Goal: Task Accomplishment & Management: Use online tool/utility

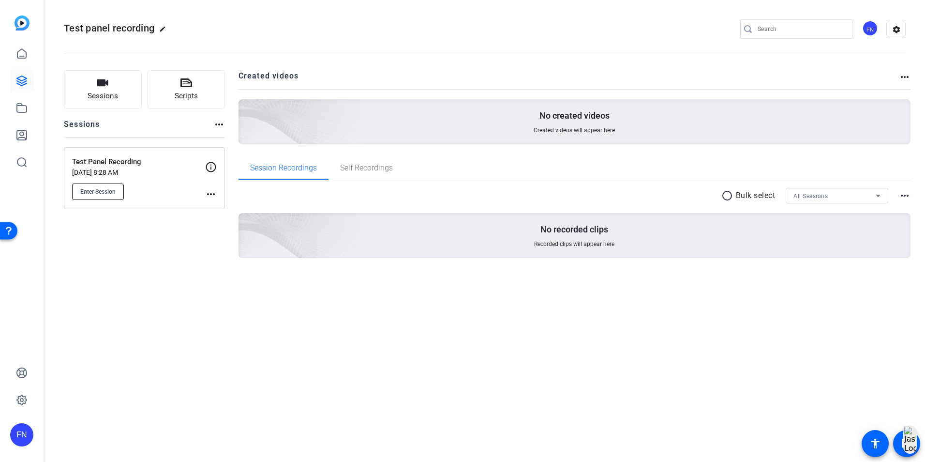
click at [108, 197] on button "Enter Session" at bounding box center [98, 191] width 52 height 16
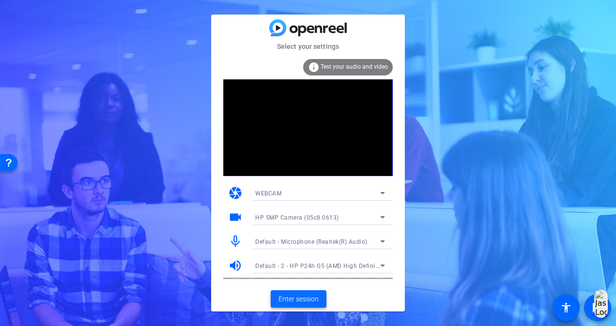
click at [306, 296] on span "Enter session" at bounding box center [298, 299] width 40 height 10
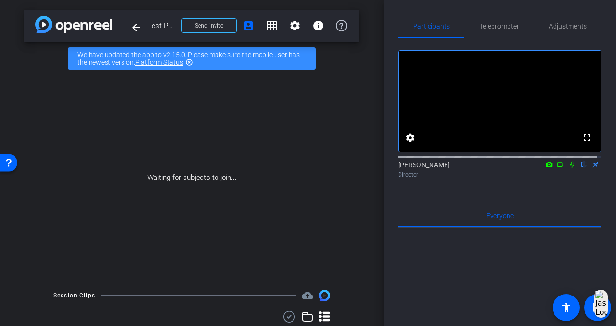
click at [195, 29] on span "Send invite" at bounding box center [209, 26] width 29 height 8
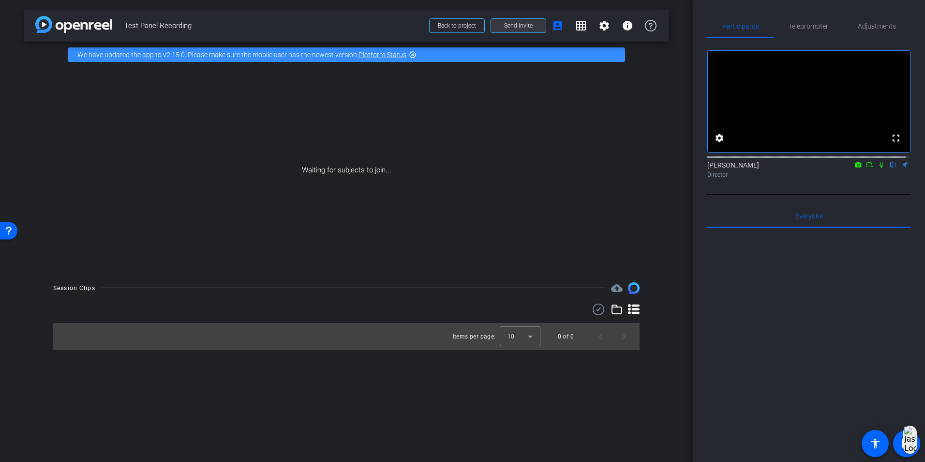
click at [521, 21] on span at bounding box center [518, 25] width 55 height 23
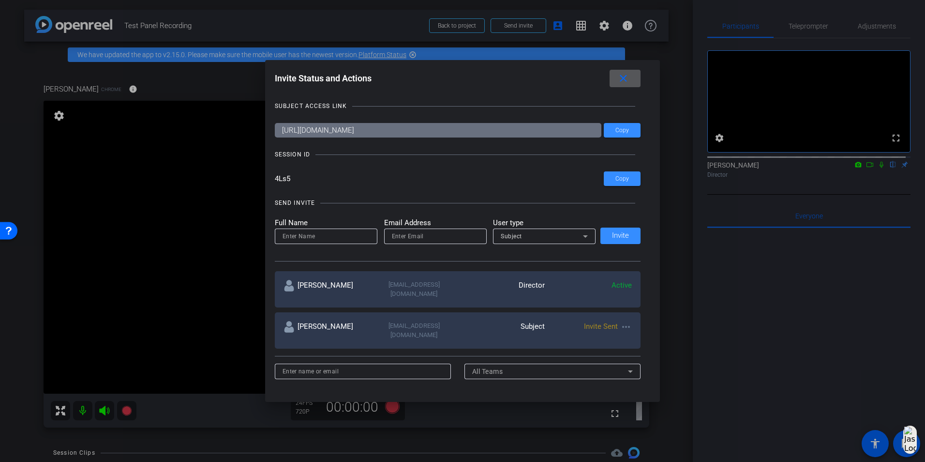
click at [615, 76] on span at bounding box center [625, 78] width 31 height 23
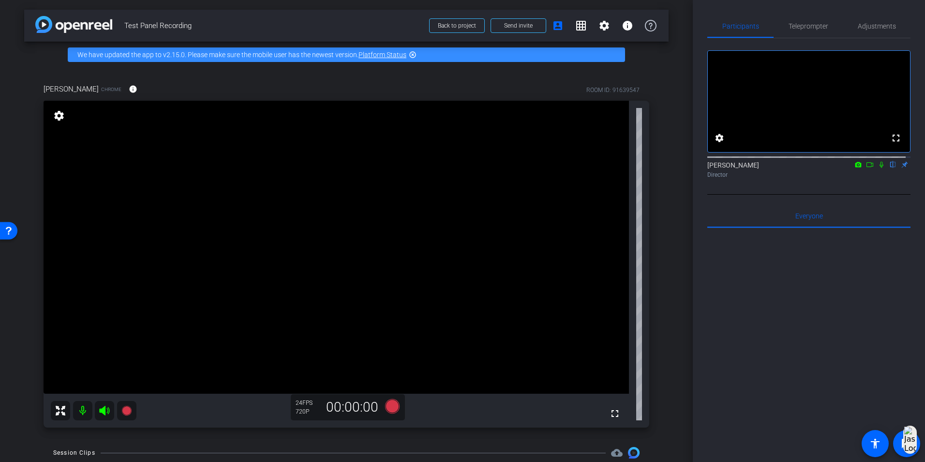
click at [615, 326] on div at bounding box center [808, 348] width 203 height 240
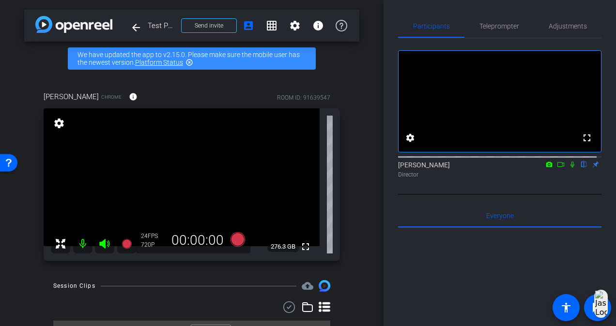
click at [209, 28] on span "Send invite" at bounding box center [209, 26] width 29 height 8
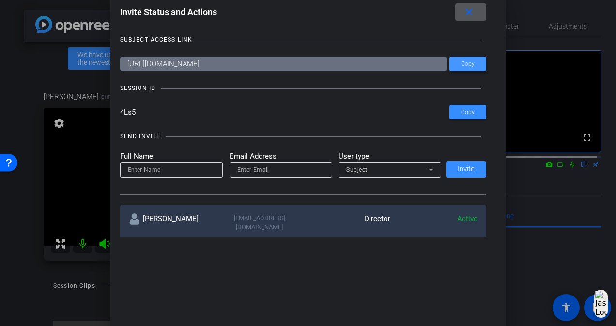
click at [465, 63] on span "Copy" at bounding box center [468, 63] width 14 height 7
click at [461, 59] on span at bounding box center [467, 63] width 37 height 23
click at [471, 10] on mat-icon "close" at bounding box center [469, 12] width 12 height 12
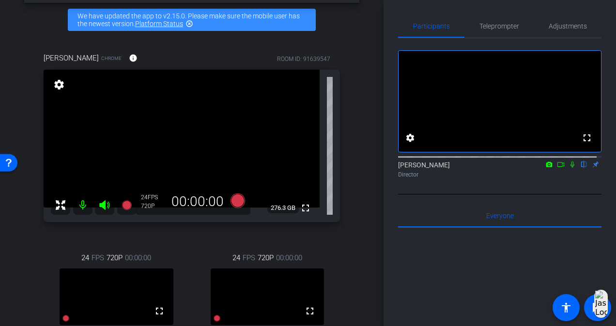
scroll to position [97, 0]
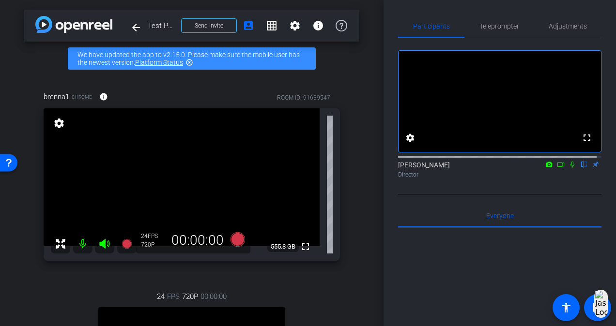
click at [363, 154] on div "arrow_back Test Panel Recording Back to project Send invite account_box grid_on…" at bounding box center [191, 163] width 383 height 326
click at [130, 26] on mat-icon "arrow_back" at bounding box center [136, 28] width 12 height 12
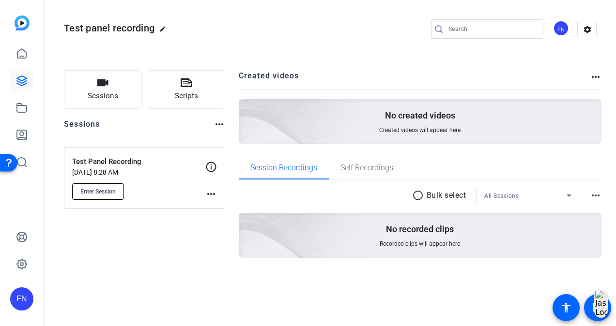
click at [113, 192] on span "Enter Session" at bounding box center [97, 192] width 35 height 8
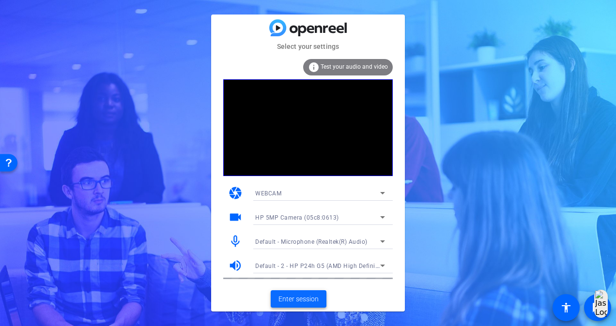
click at [282, 296] on span "Enter session" at bounding box center [298, 299] width 40 height 10
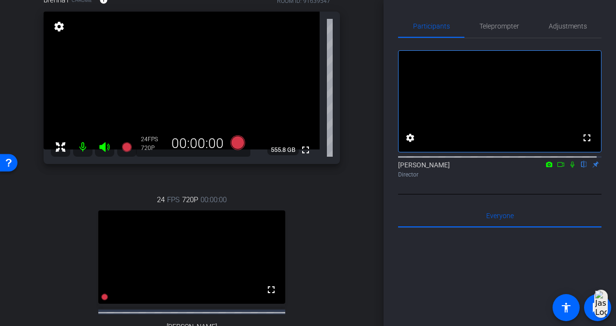
scroll to position [48, 0]
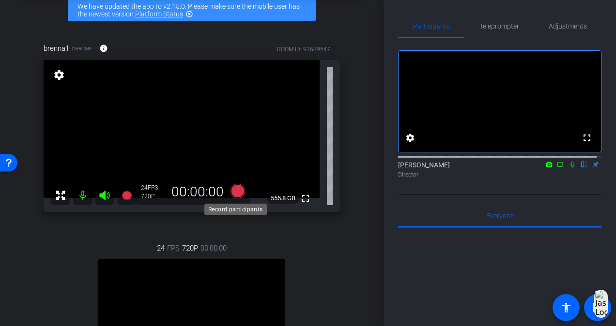
click at [231, 193] on icon at bounding box center [237, 191] width 15 height 15
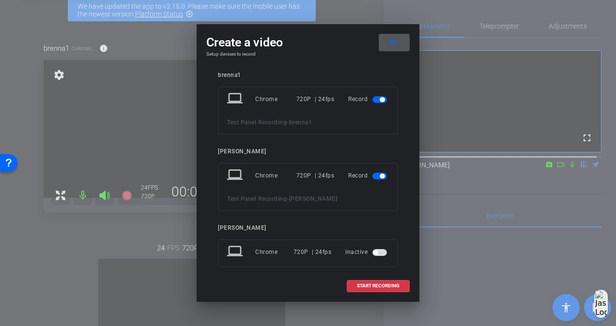
scroll to position [15, 0]
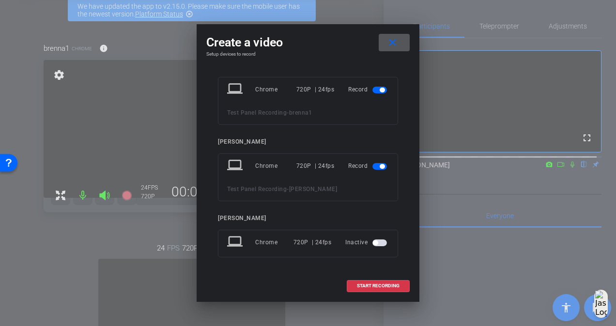
click at [391, 42] on mat-icon "close" at bounding box center [392, 43] width 12 height 12
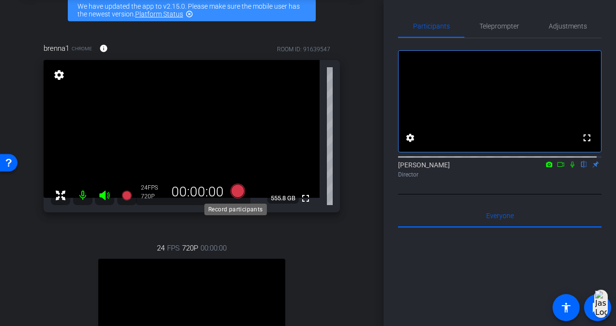
click at [231, 194] on icon at bounding box center [237, 191] width 15 height 15
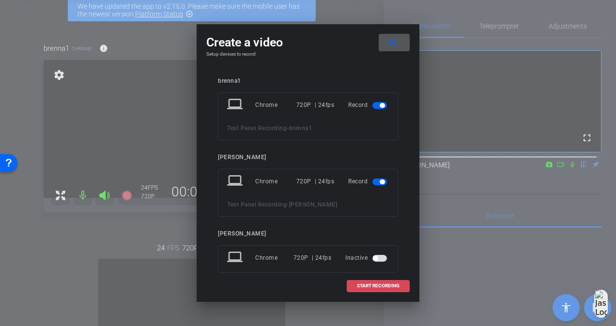
click at [386, 287] on span "START RECORDING" at bounding box center [378, 286] width 43 height 5
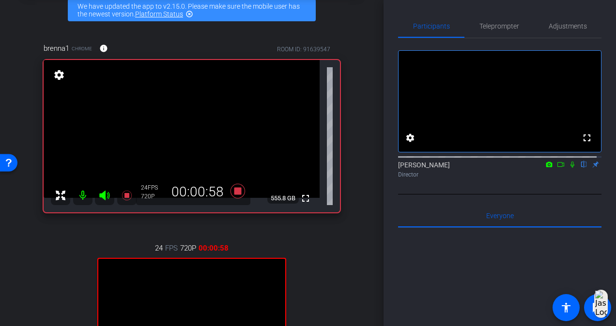
scroll to position [97, 0]
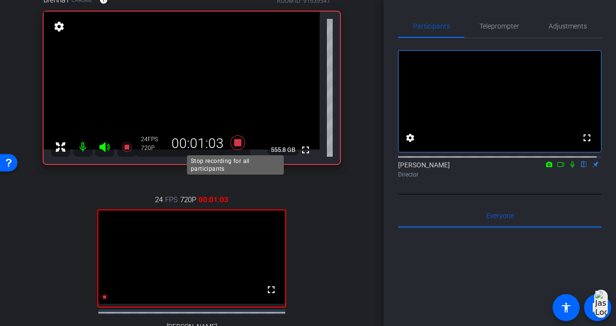
click at [231, 140] on icon at bounding box center [237, 142] width 15 height 15
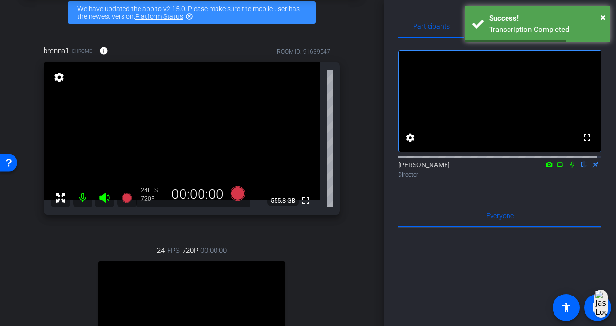
scroll to position [0, 0]
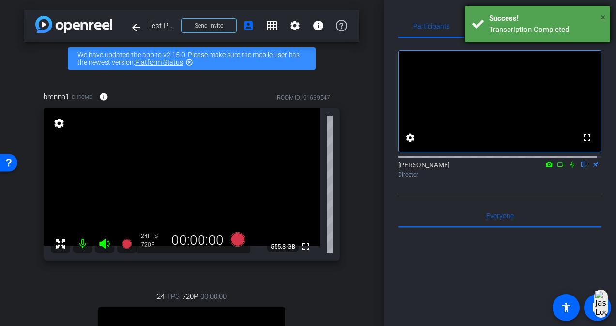
click at [601, 16] on span "×" at bounding box center [602, 18] width 5 height 12
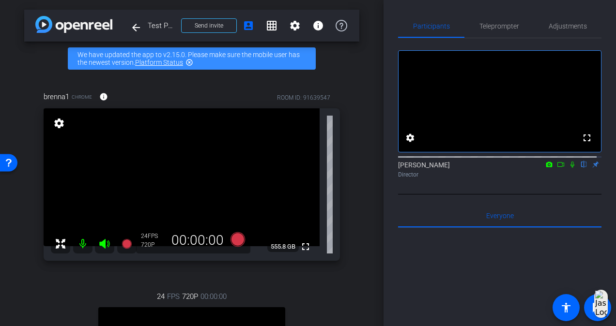
click at [42, 56] on div "arrow_back Test Panel Recording Back to project Send invite account_box grid_on…" at bounding box center [191, 163] width 383 height 326
click at [23, 65] on div "arrow_back Test Panel Recording Back to project Send invite account_box grid_on…" at bounding box center [191, 163] width 383 height 326
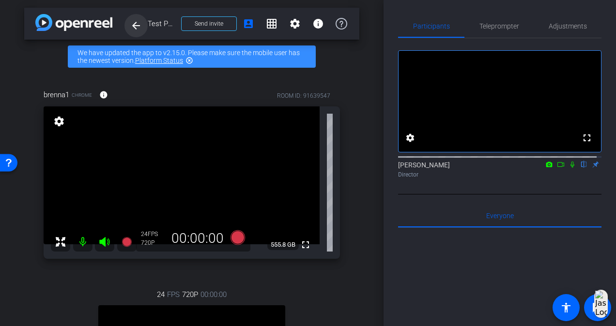
click at [140, 27] on mat-icon "arrow_back" at bounding box center [136, 26] width 12 height 12
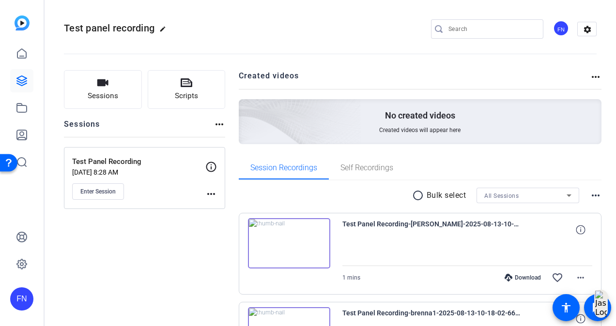
click at [395, 274] on div "1 mins Download favorite_border more_horiz" at bounding box center [467, 277] width 250 height 23
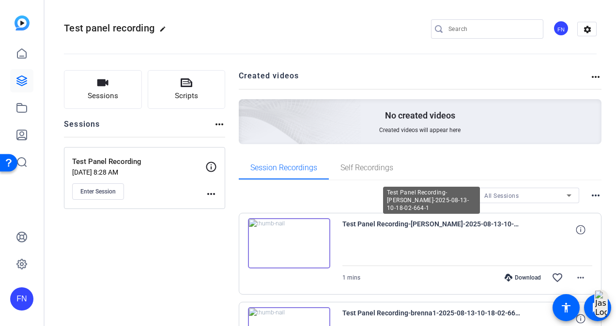
click at [358, 224] on span "Test Panel Recording-[PERSON_NAME]-2025-08-13-10-18-02-664-1" at bounding box center [431, 229] width 179 height 23
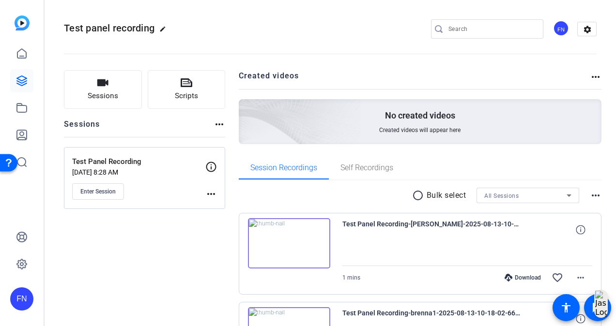
click at [402, 267] on div "1 mins Download favorite_border more_horiz" at bounding box center [467, 277] width 250 height 23
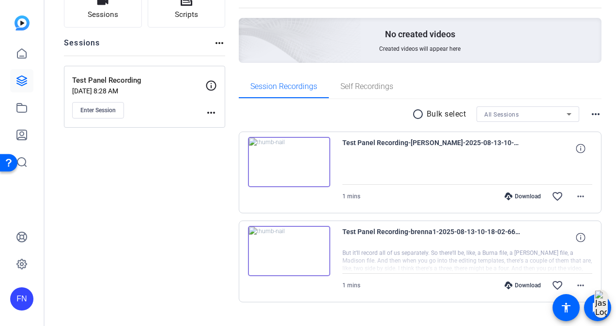
scroll to position [97, 0]
